Goal: Complete application form

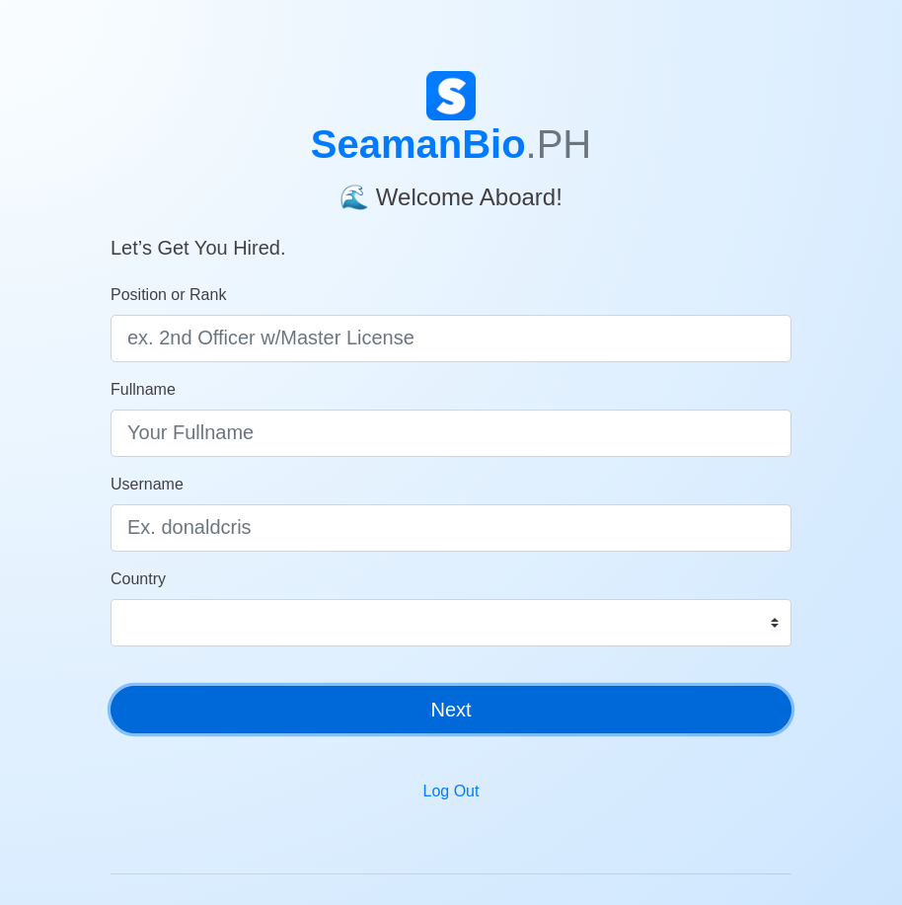
click at [481, 721] on button "Next" at bounding box center [451, 709] width 681 height 47
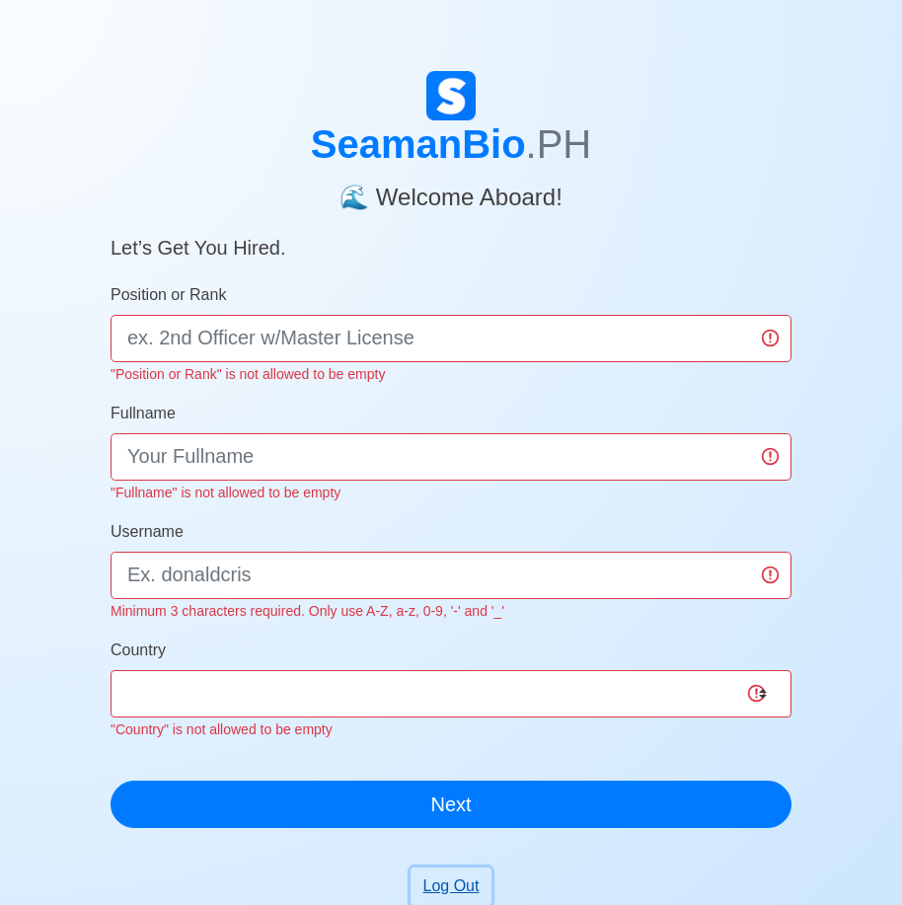
click at [455, 883] on button "Log Out" at bounding box center [452, 887] width 82 height 38
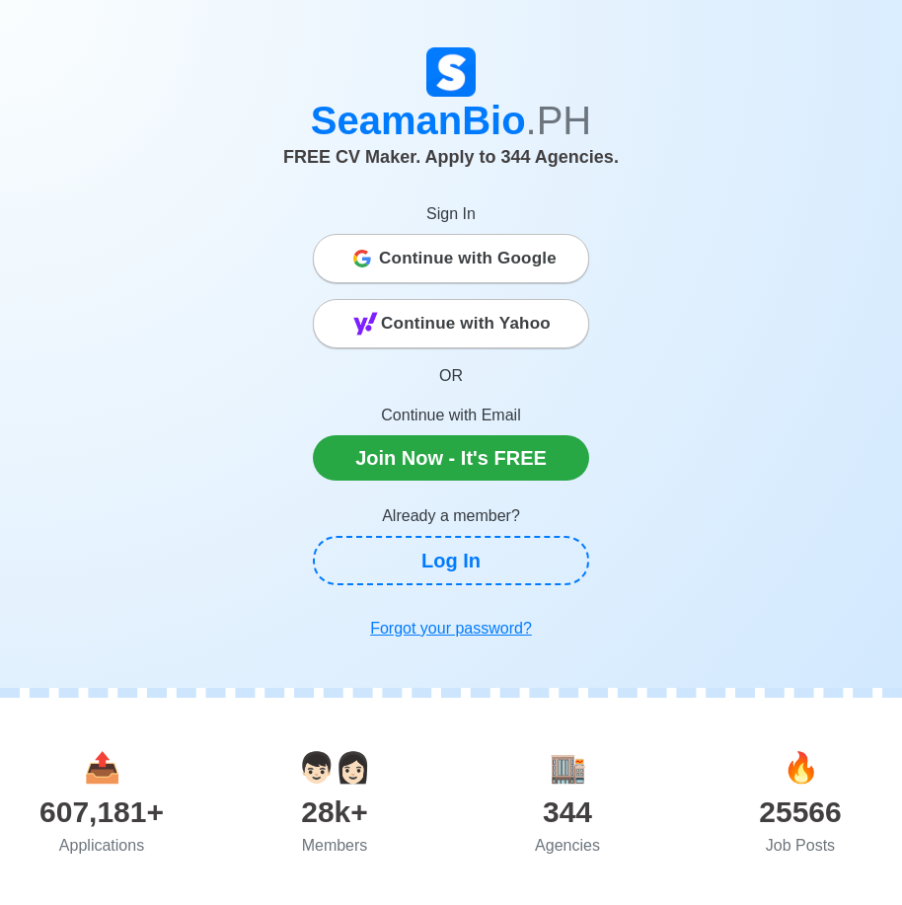
click at [491, 250] on span "Continue with Google" at bounding box center [468, 258] width 178 height 39
